Goal: Transaction & Acquisition: Purchase product/service

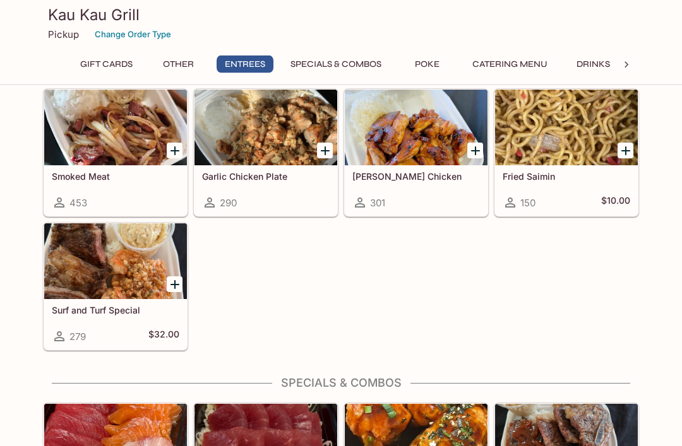
scroll to position [1002, 0]
click at [93, 427] on div at bounding box center [115, 442] width 143 height 76
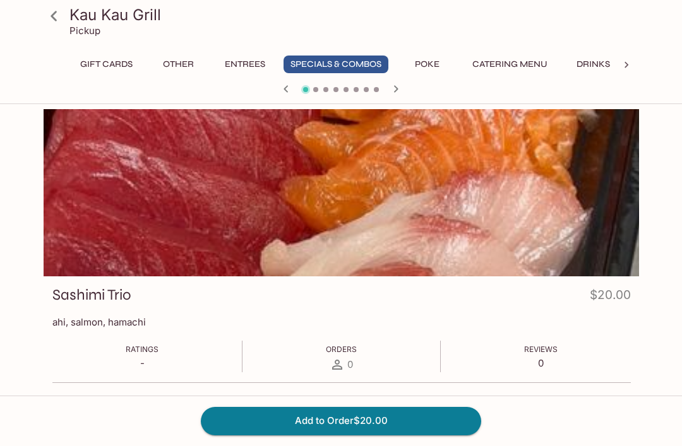
click at [180, 65] on button "Other" at bounding box center [178, 65] width 57 height 18
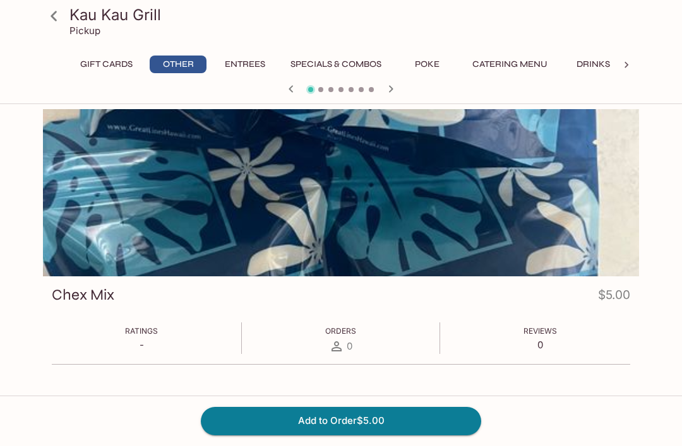
click at [247, 62] on button "Entrees" at bounding box center [244, 65] width 57 height 18
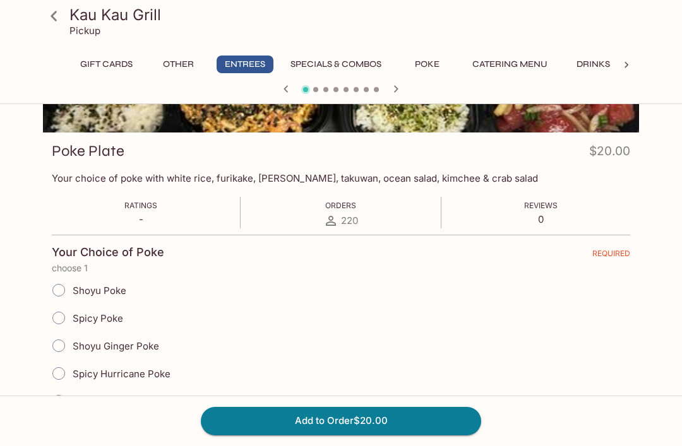
scroll to position [153, 0]
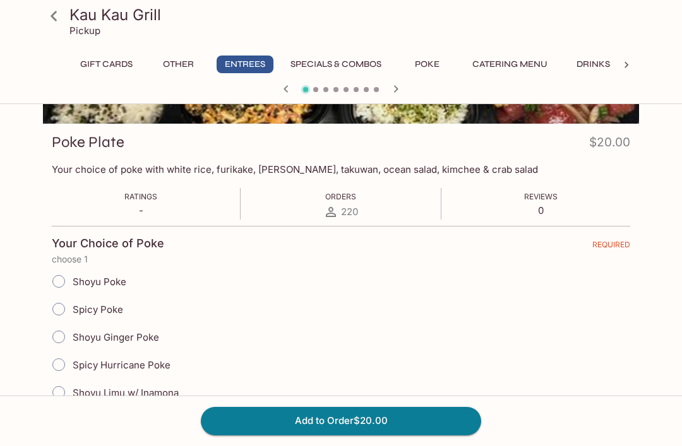
click at [348, 64] on button "Specials & Combos" at bounding box center [335, 65] width 105 height 18
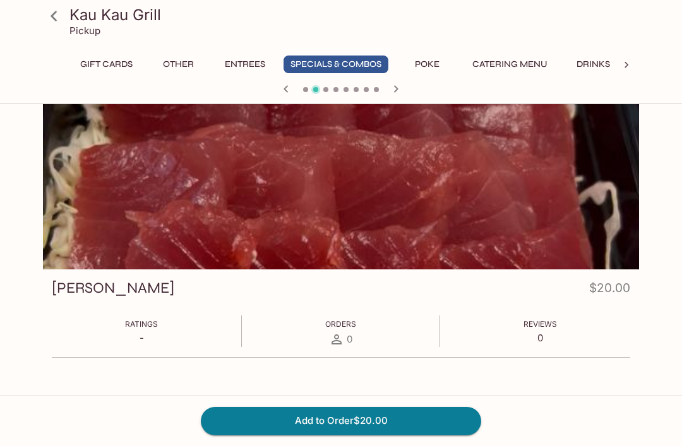
scroll to position [0, 0]
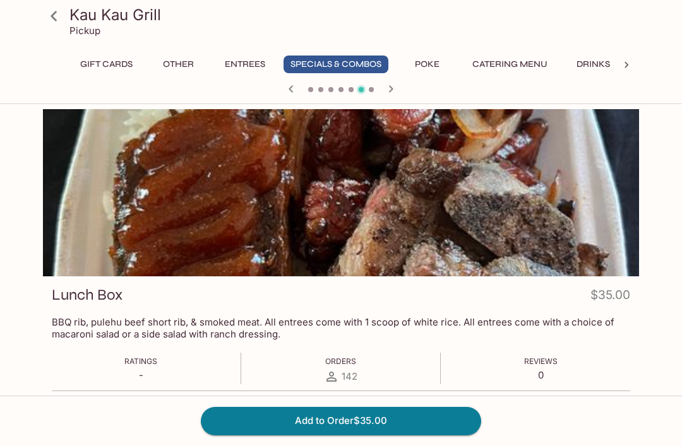
click at [430, 68] on button "Poke" at bounding box center [426, 65] width 57 height 18
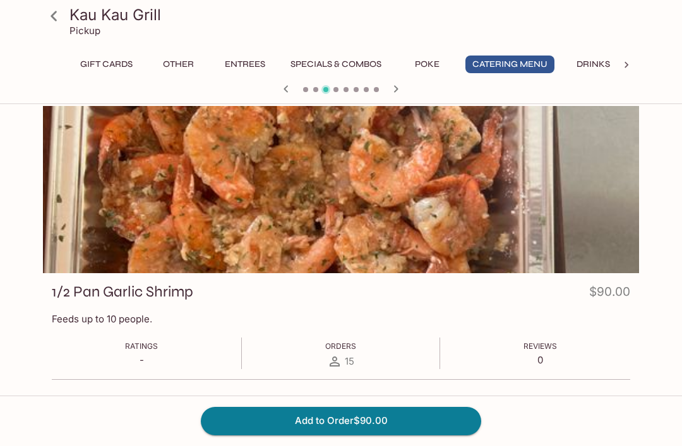
scroll to position [3, 0]
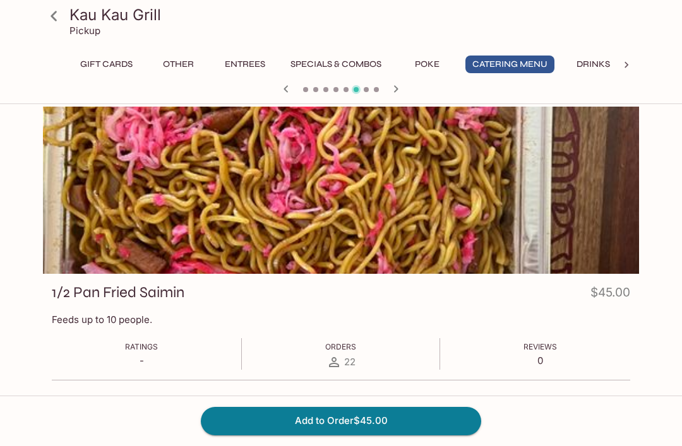
click at [602, 51] on div "Kau Kau Grill Pickup Gift Cards Other Entrees Specials & Combos Poke Catering M…" at bounding box center [341, 50] width 606 height 100
click at [52, 21] on icon at bounding box center [54, 16] width 22 height 22
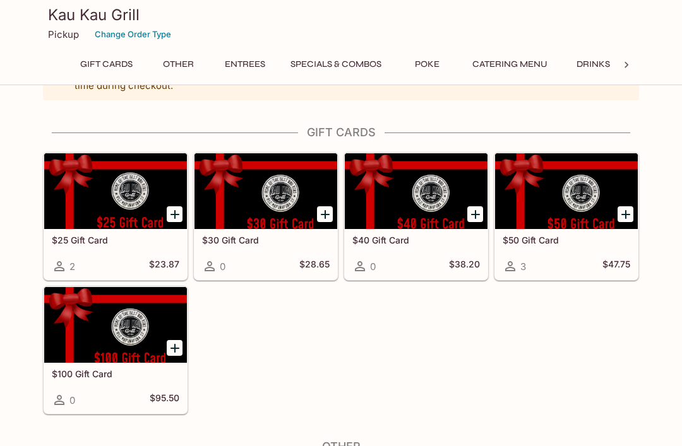
scroll to position [43, 0]
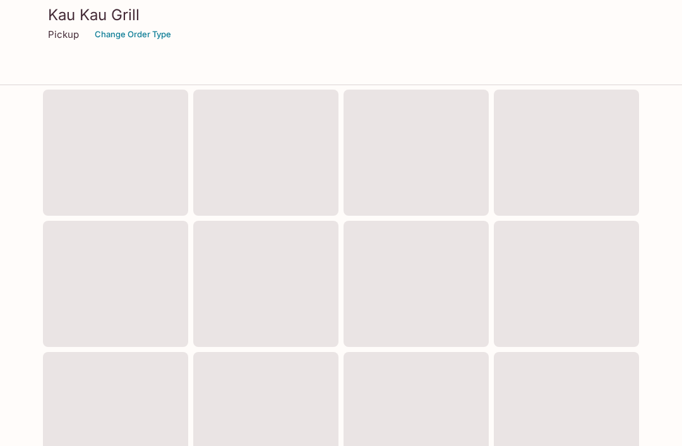
scroll to position [469, 0]
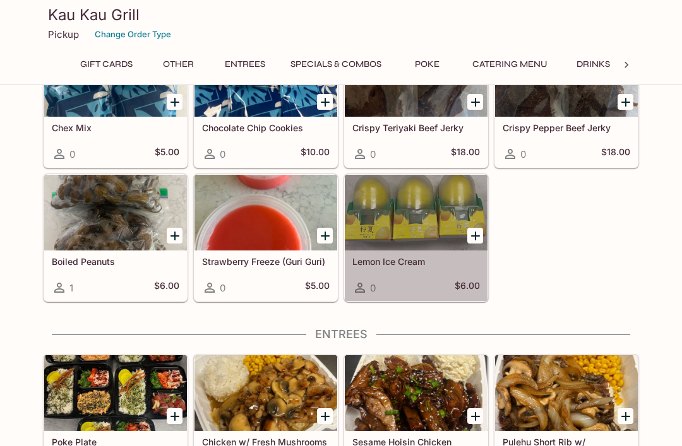
click at [400, 234] on div at bounding box center [416, 213] width 143 height 76
